Goal: Check status: Check status

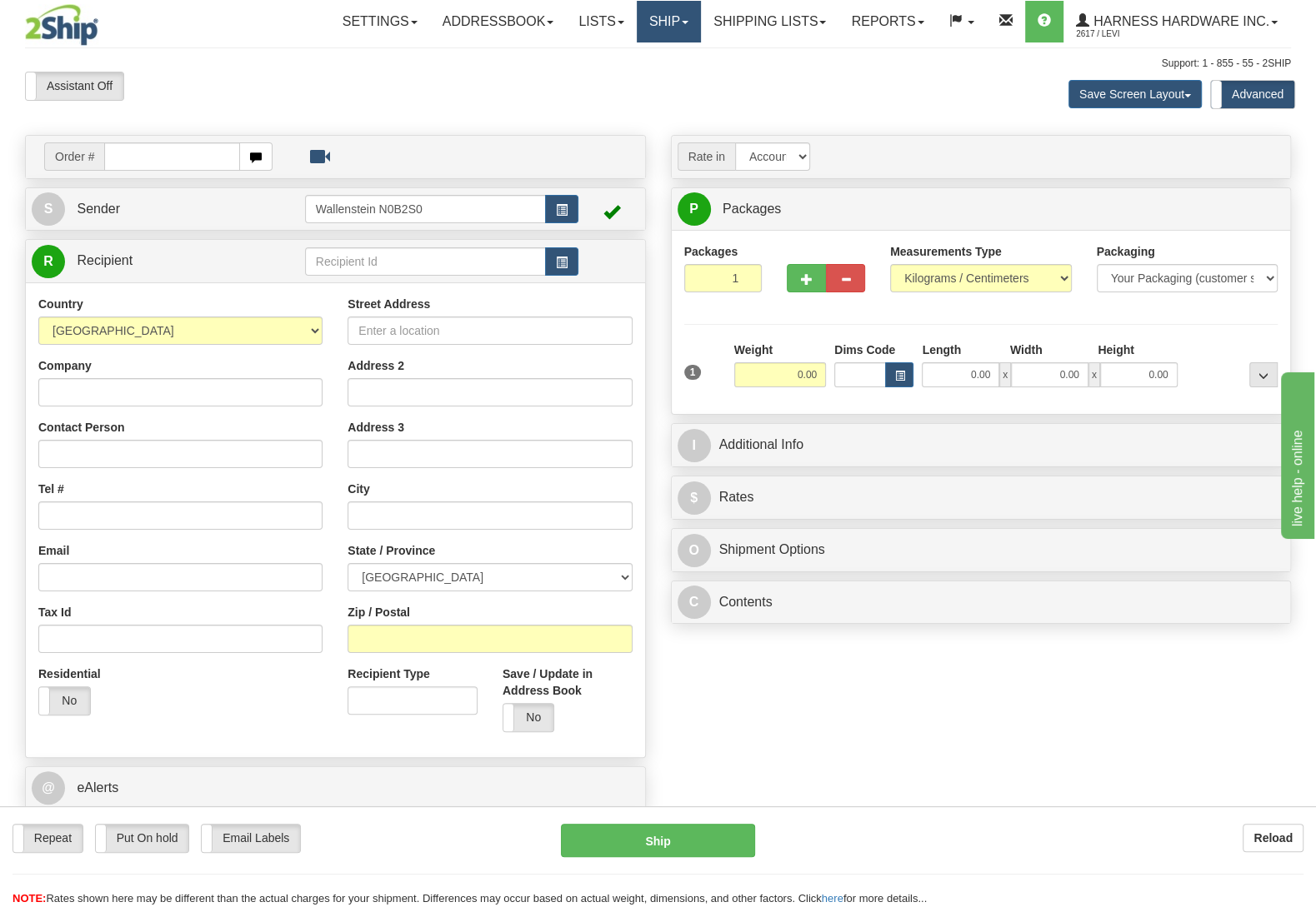
click at [642, 20] on link "Ship" at bounding box center [669, 21] width 64 height 42
click at [670, 74] on link "OnHold / Order Queue" at bounding box center [624, 80] width 150 height 21
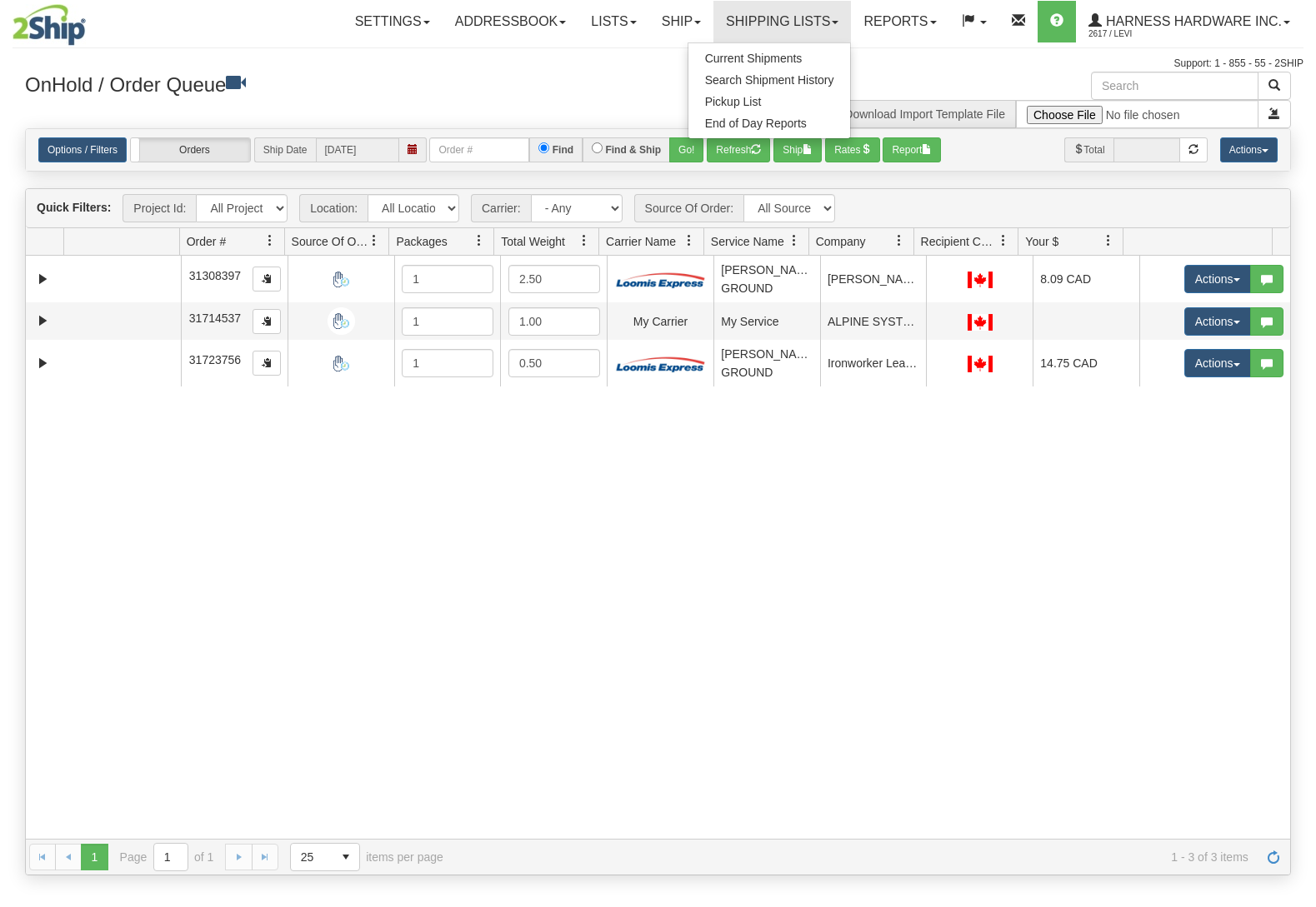
click at [737, 57] on span "Current Shipments" at bounding box center [753, 58] width 97 height 14
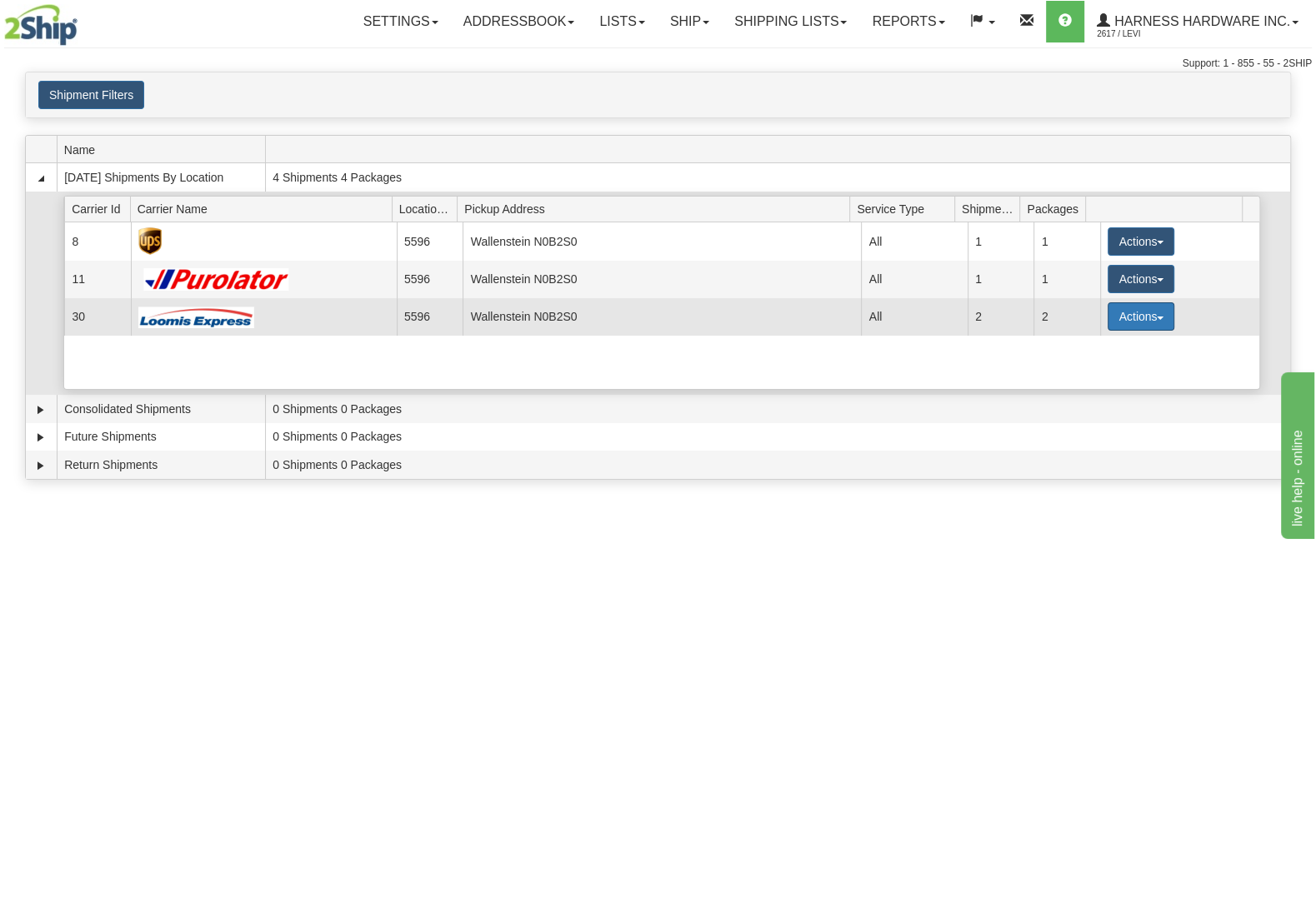
click at [1107, 321] on button "Actions" at bounding box center [1141, 316] width 67 height 28
click at [1065, 346] on span "Details" at bounding box center [1079, 348] width 45 height 12
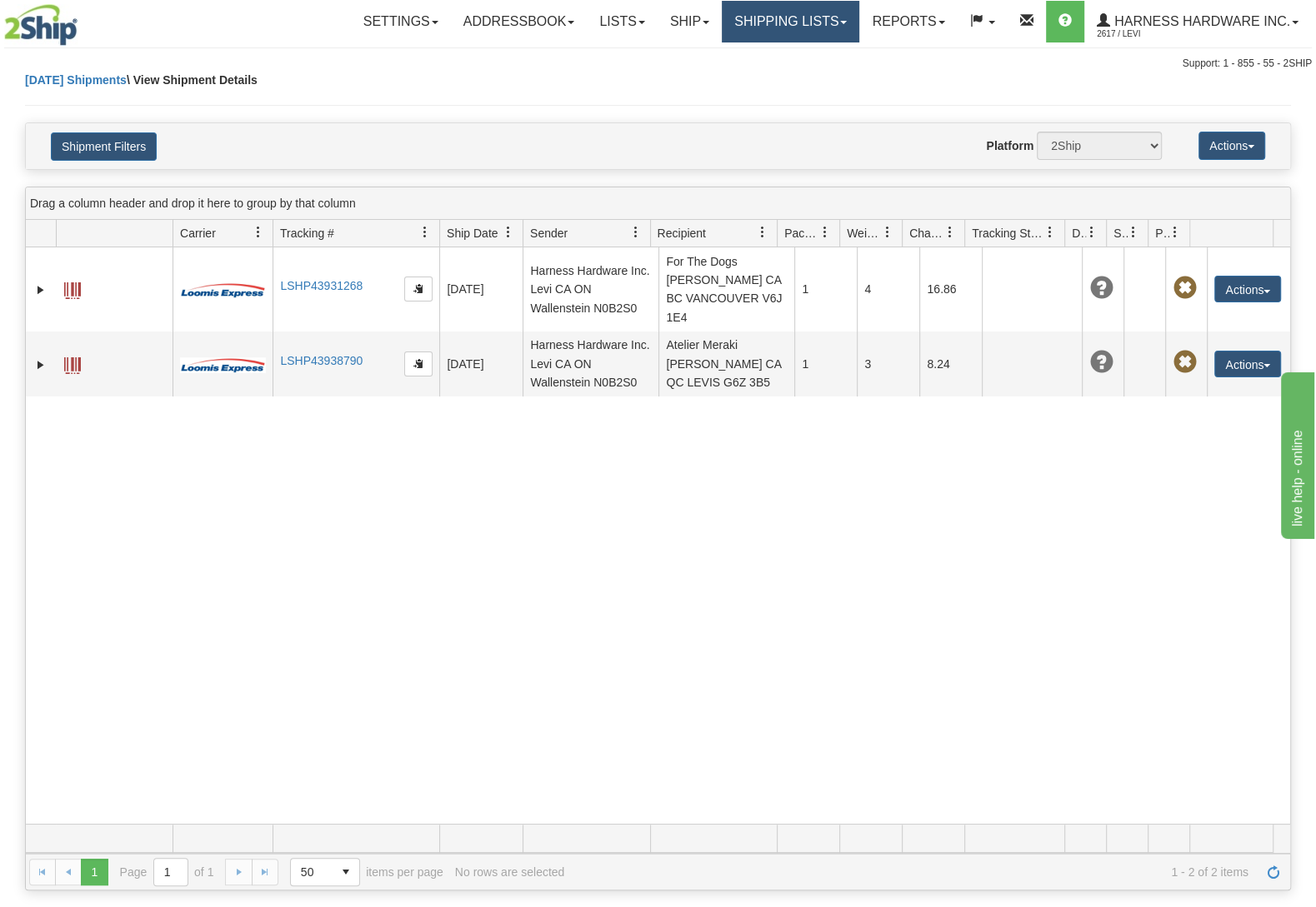
click at [800, 29] on link "Shipping lists" at bounding box center [790, 21] width 138 height 42
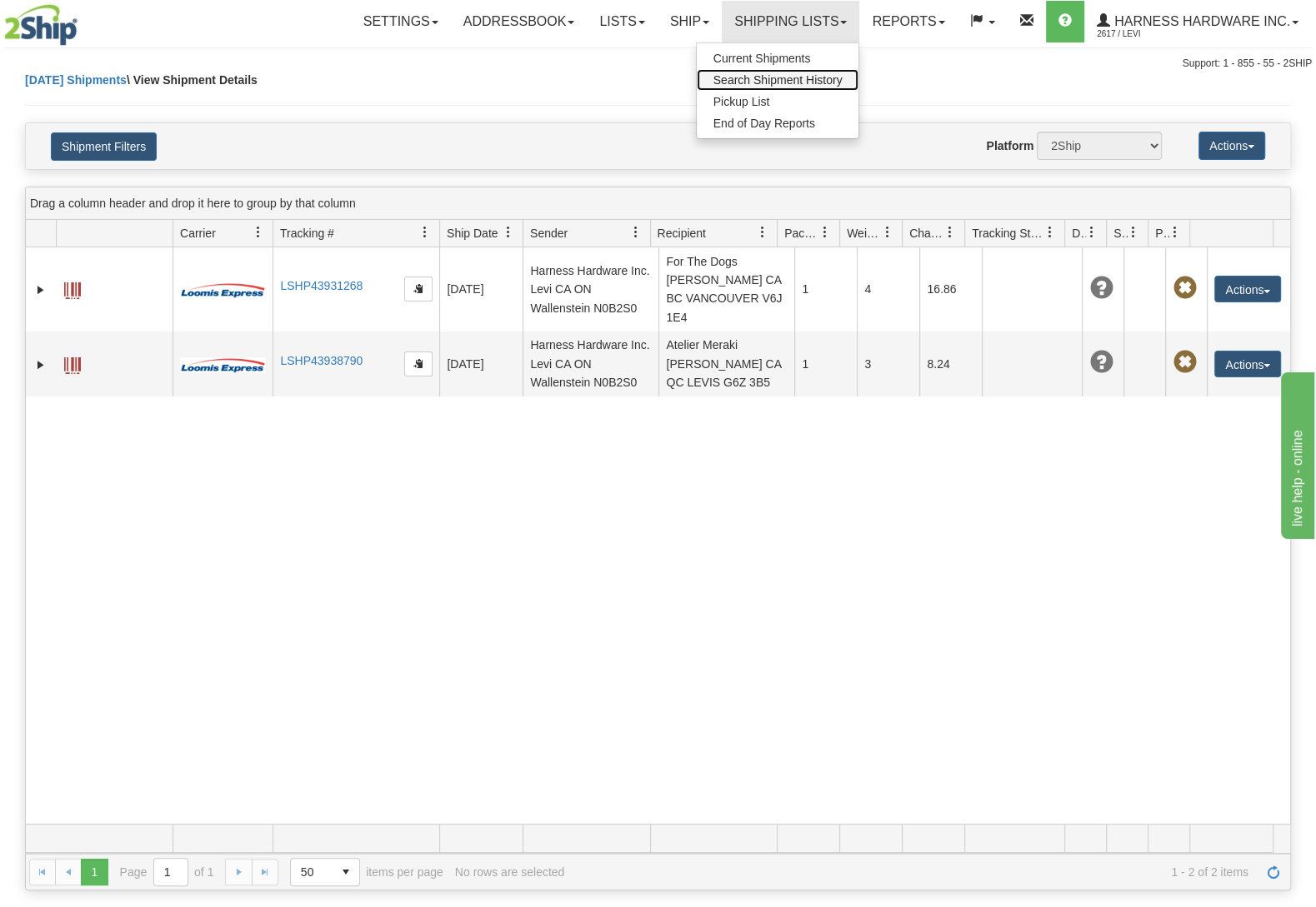
click at [773, 74] on link "Search Shipment History" at bounding box center [778, 80] width 162 height 21
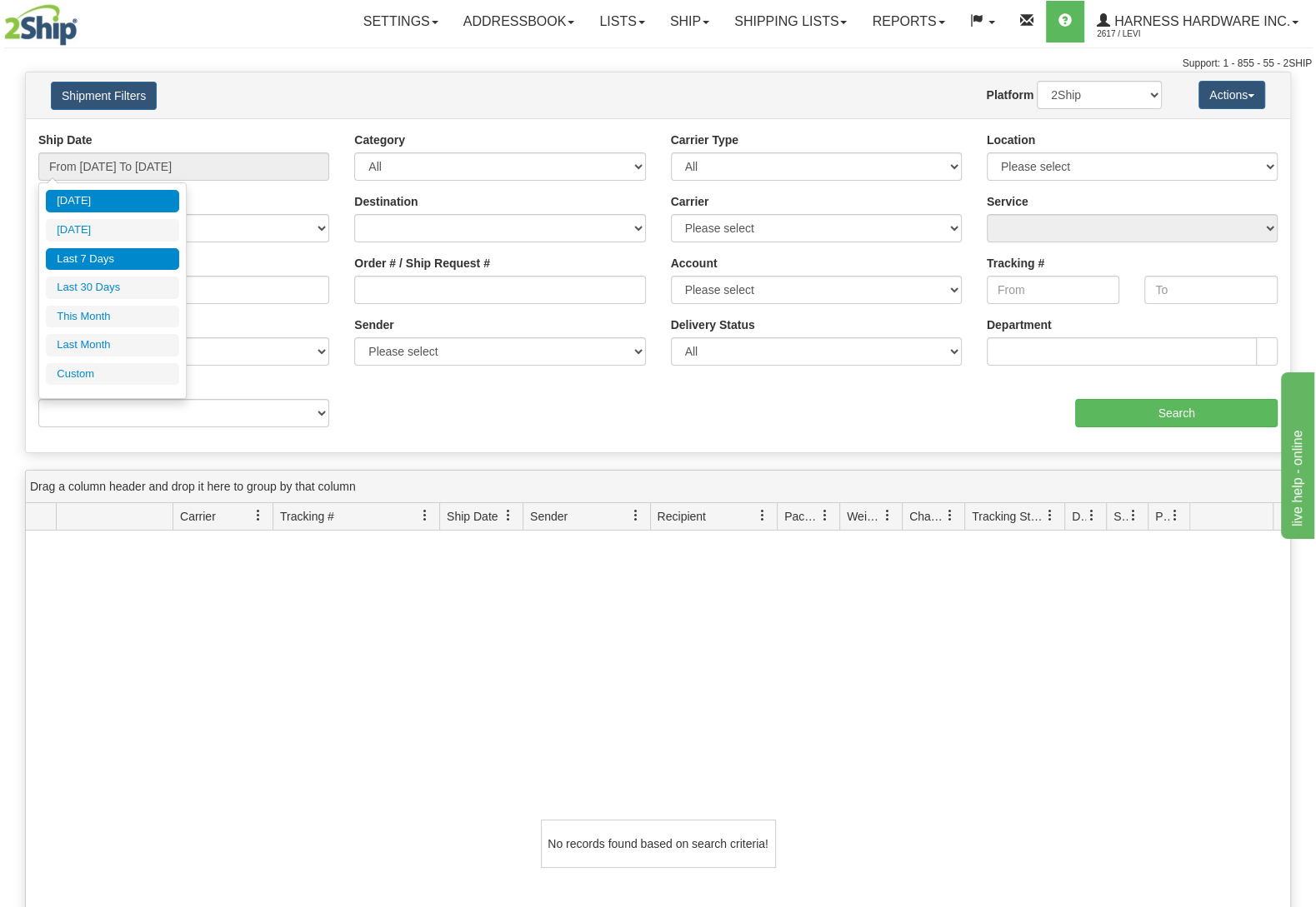
click at [112, 259] on li "Last 7 Days" at bounding box center [113, 259] width 133 height 22
type input "From [DATE] To [DATE]"
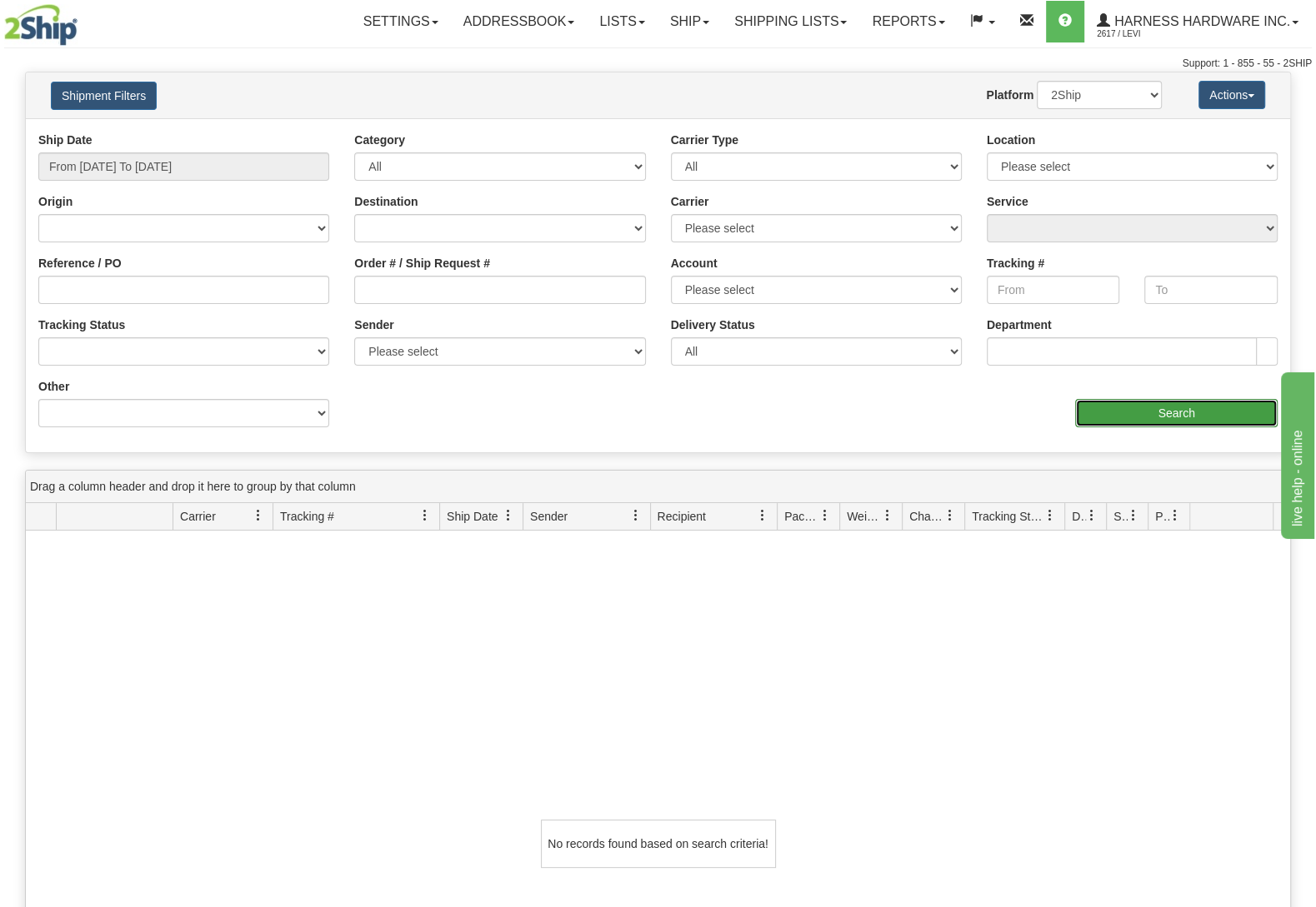
click at [1131, 416] on input "Search" at bounding box center [1176, 413] width 203 height 28
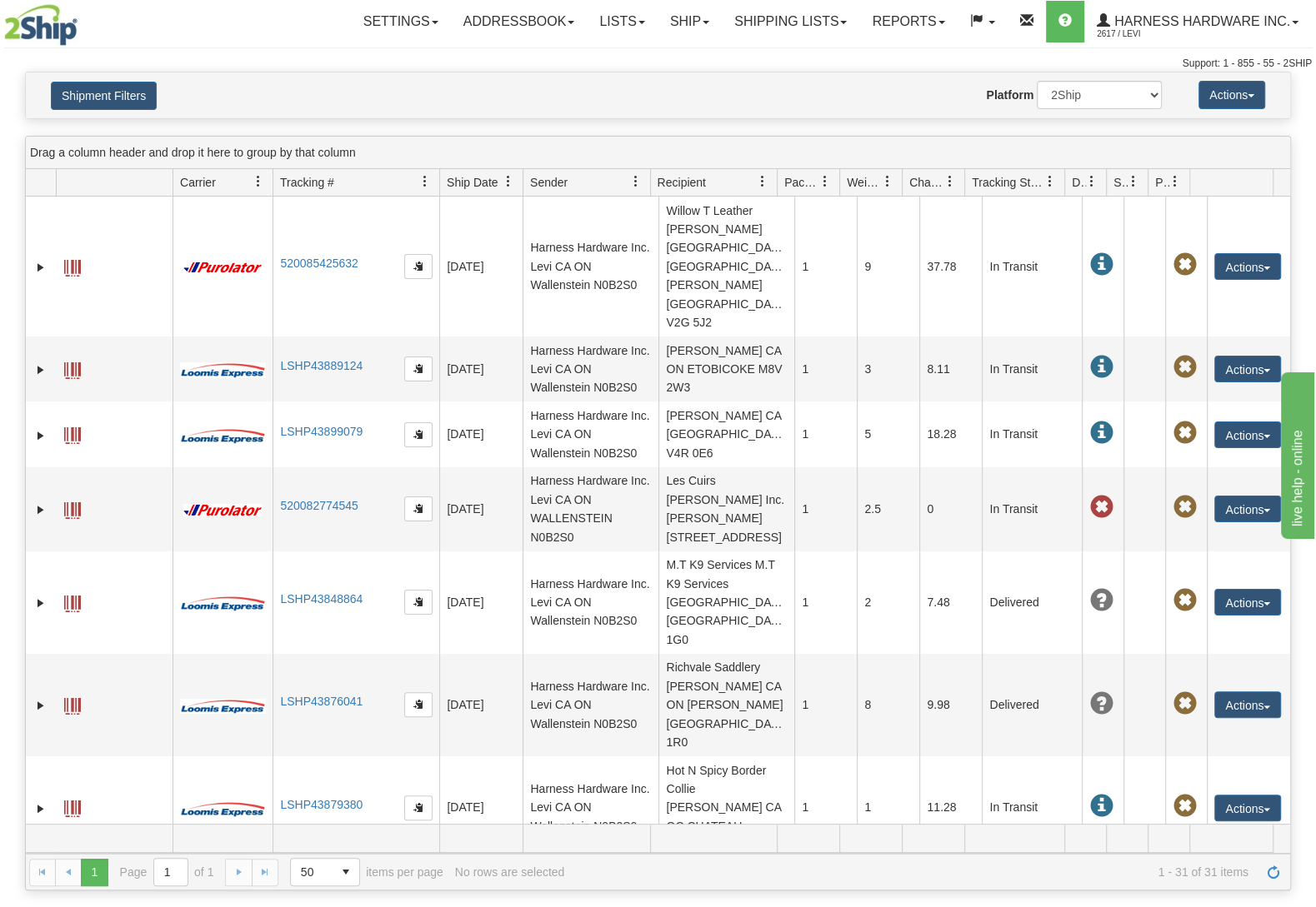
click at [705, 186] on span "Recipient" at bounding box center [682, 182] width 49 height 16
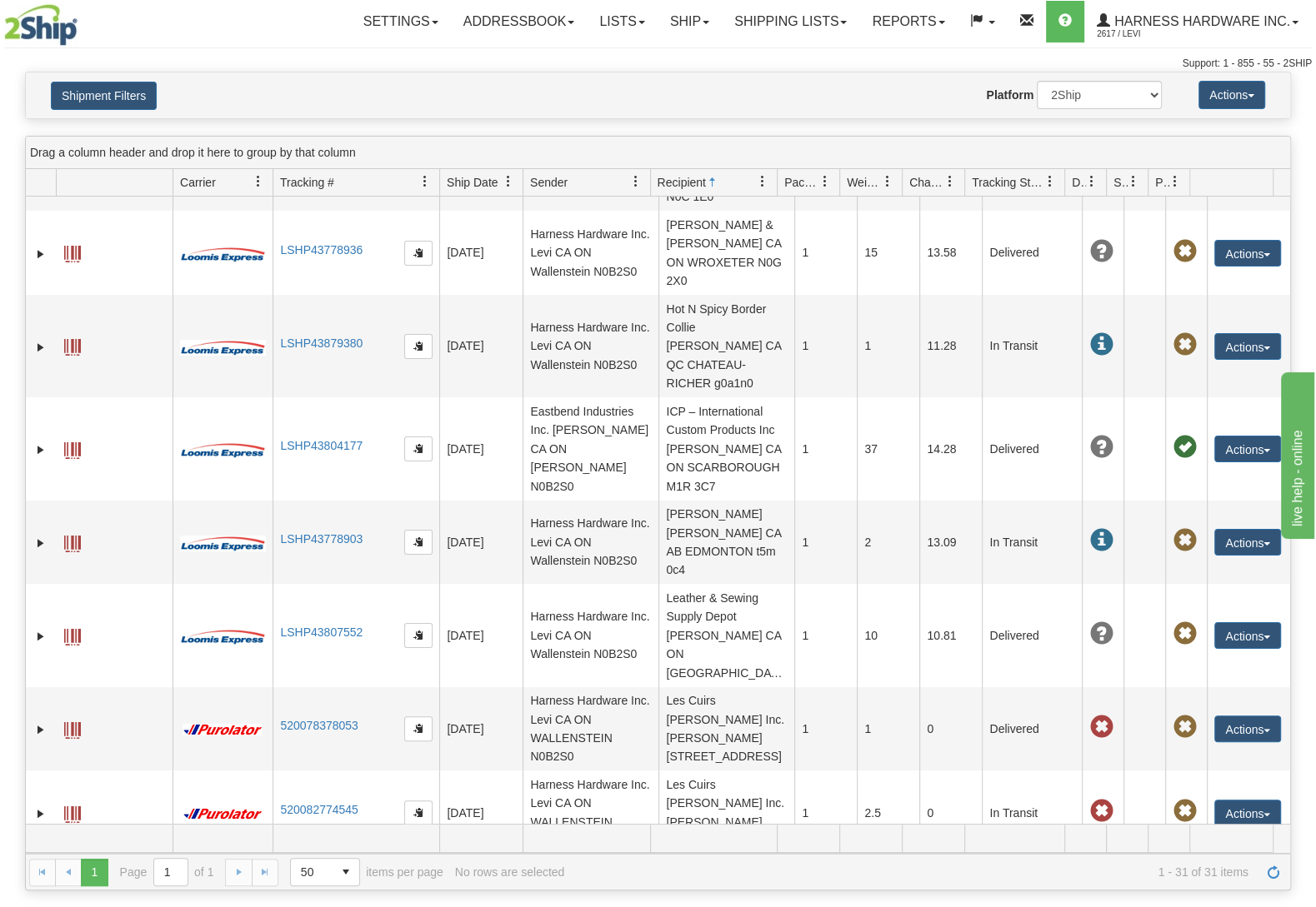
scroll to position [1050, 0]
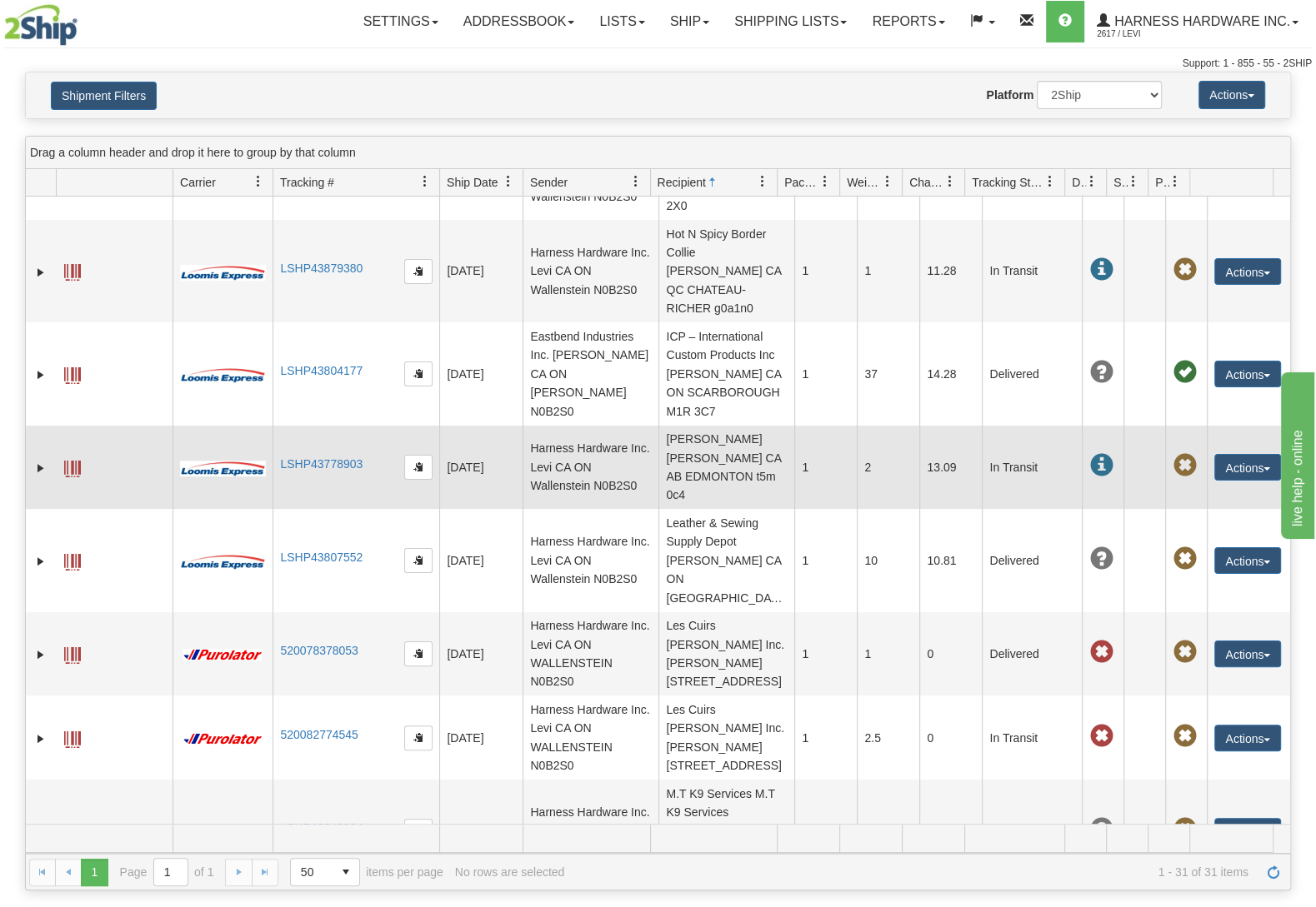
click at [340, 426] on td "LSHP43778903" at bounding box center [356, 468] width 167 height 84
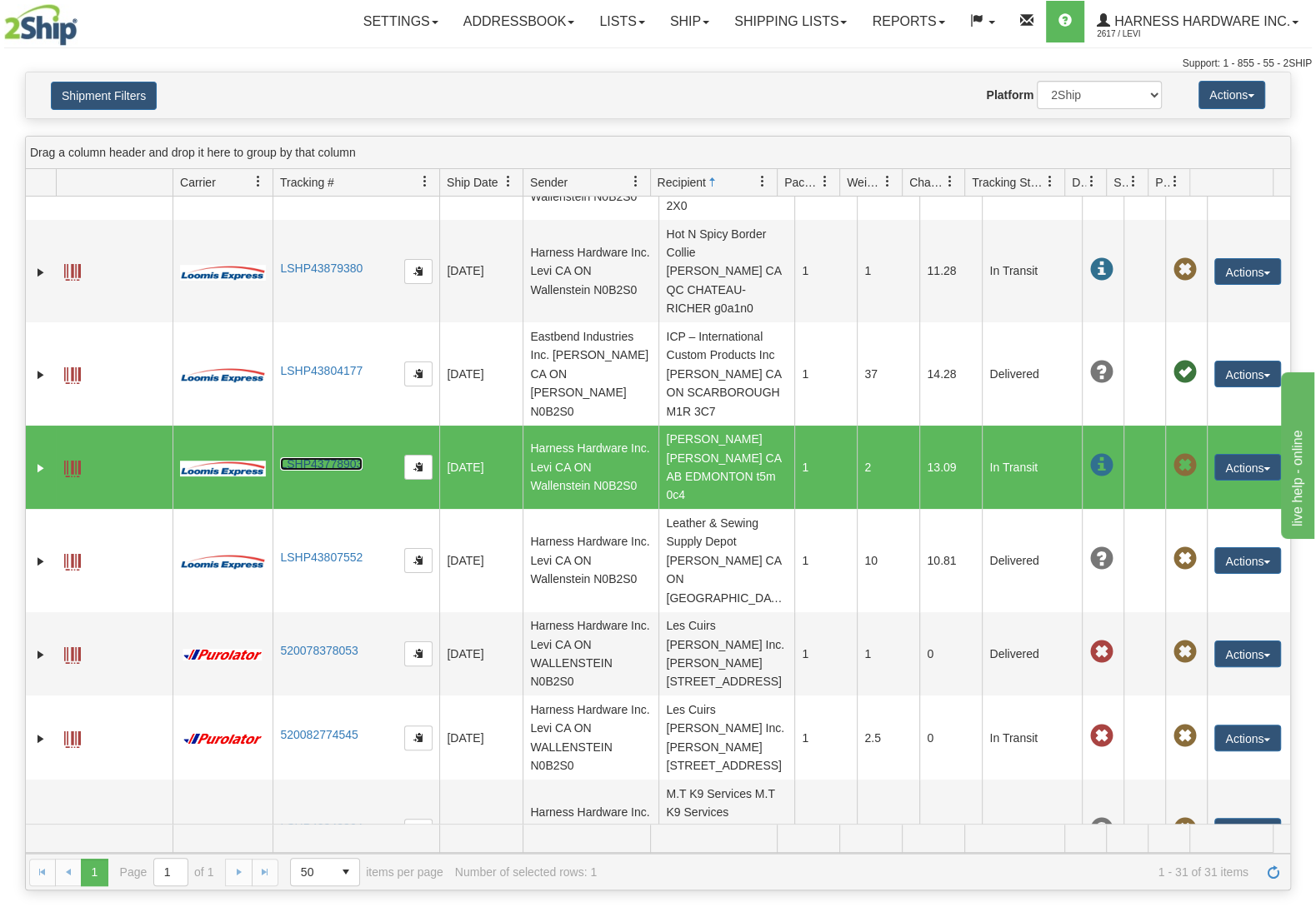
click at [339, 457] on link "LSHP43778903" at bounding box center [321, 464] width 82 height 14
click at [311, 457] on link "LSHP43778903" at bounding box center [321, 464] width 82 height 14
